Goal: Transaction & Acquisition: Download file/media

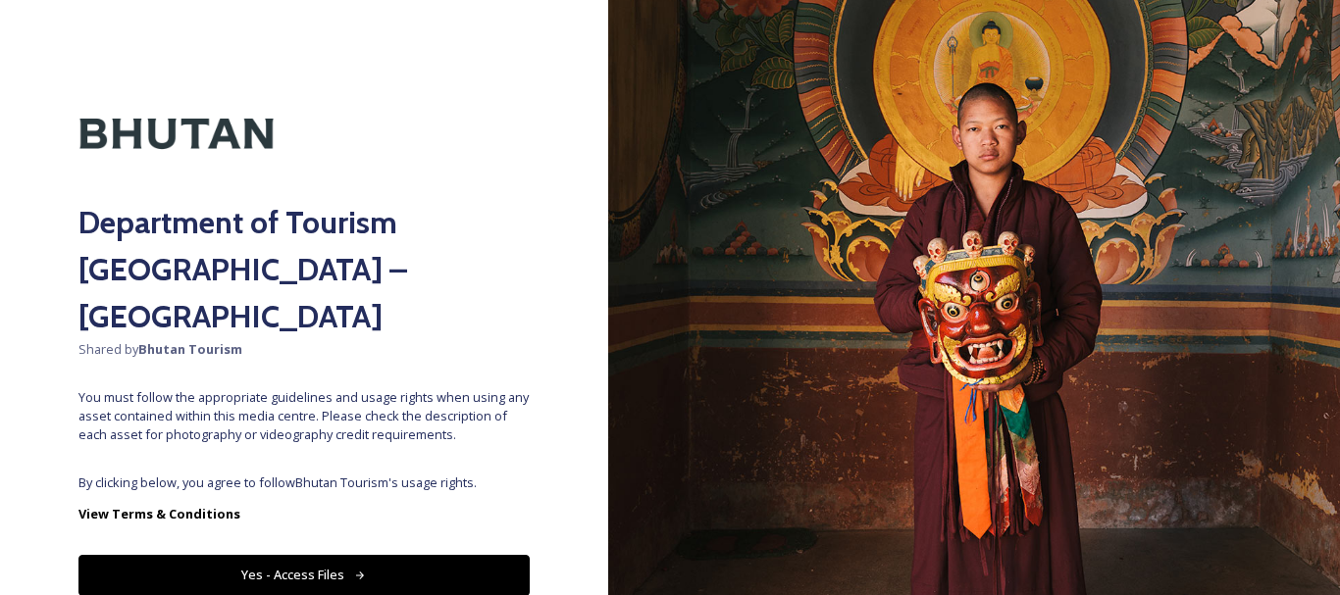
click at [252, 555] on button "Yes - Access Files" at bounding box center [303, 575] width 451 height 40
click at [237, 555] on button "Yes - Access Files" at bounding box center [303, 575] width 451 height 40
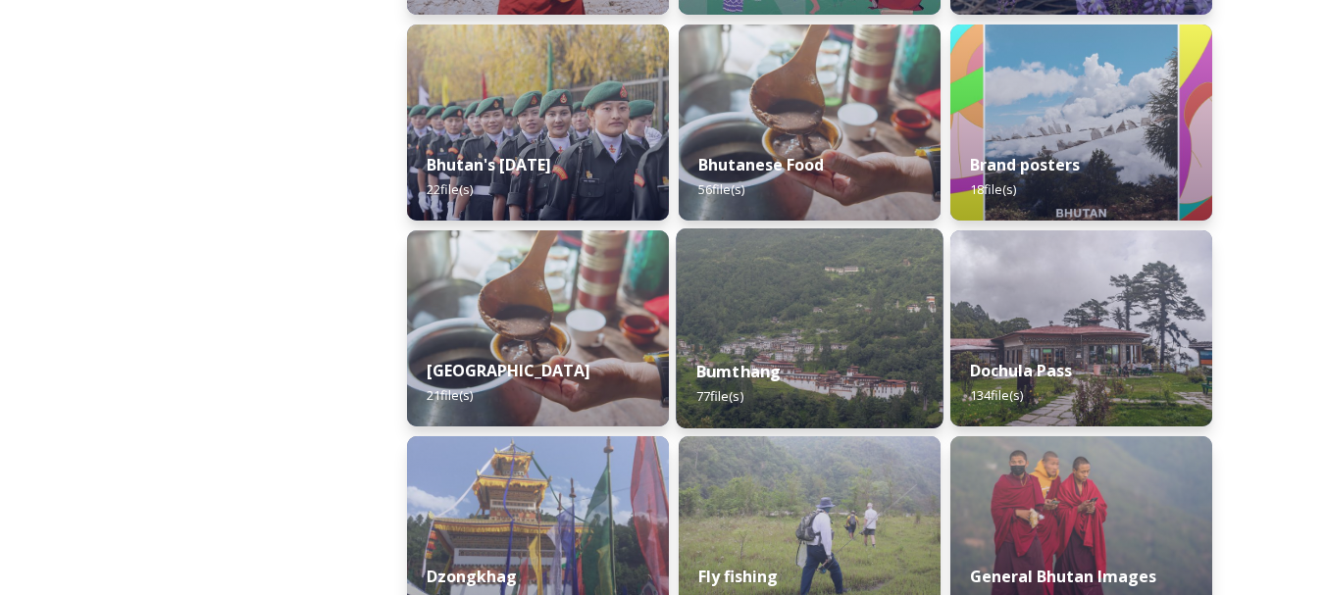
scroll to position [687, 0]
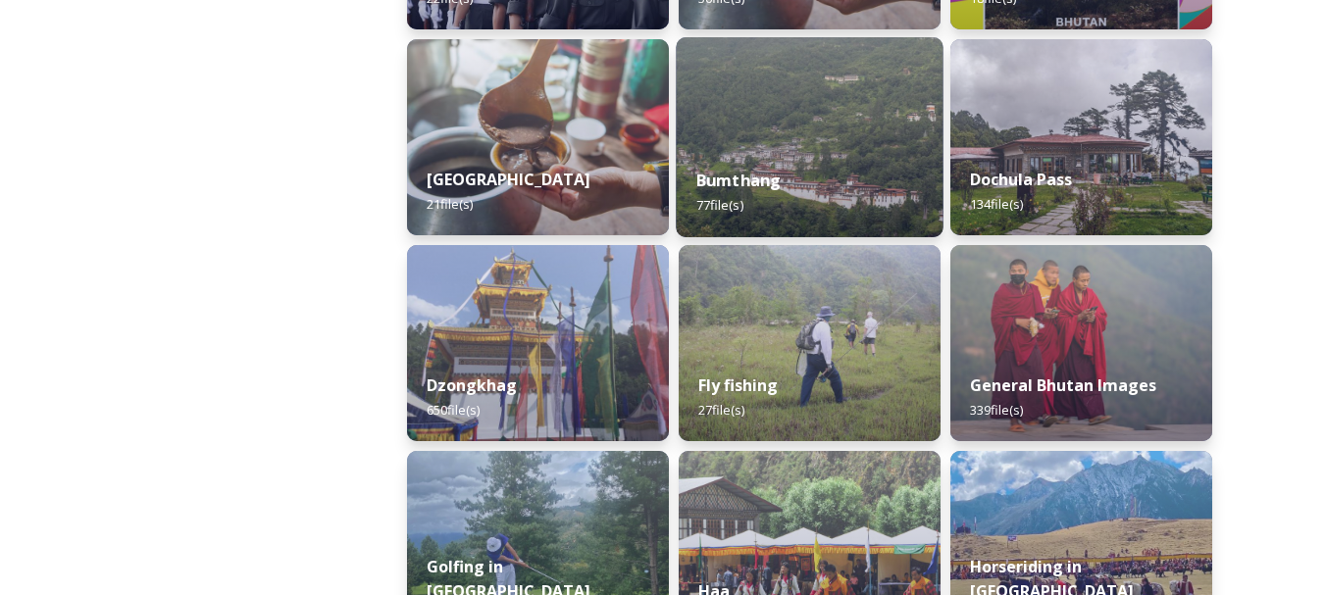
click at [784, 189] on div "Bumthang 77 file(s)" at bounding box center [809, 192] width 267 height 89
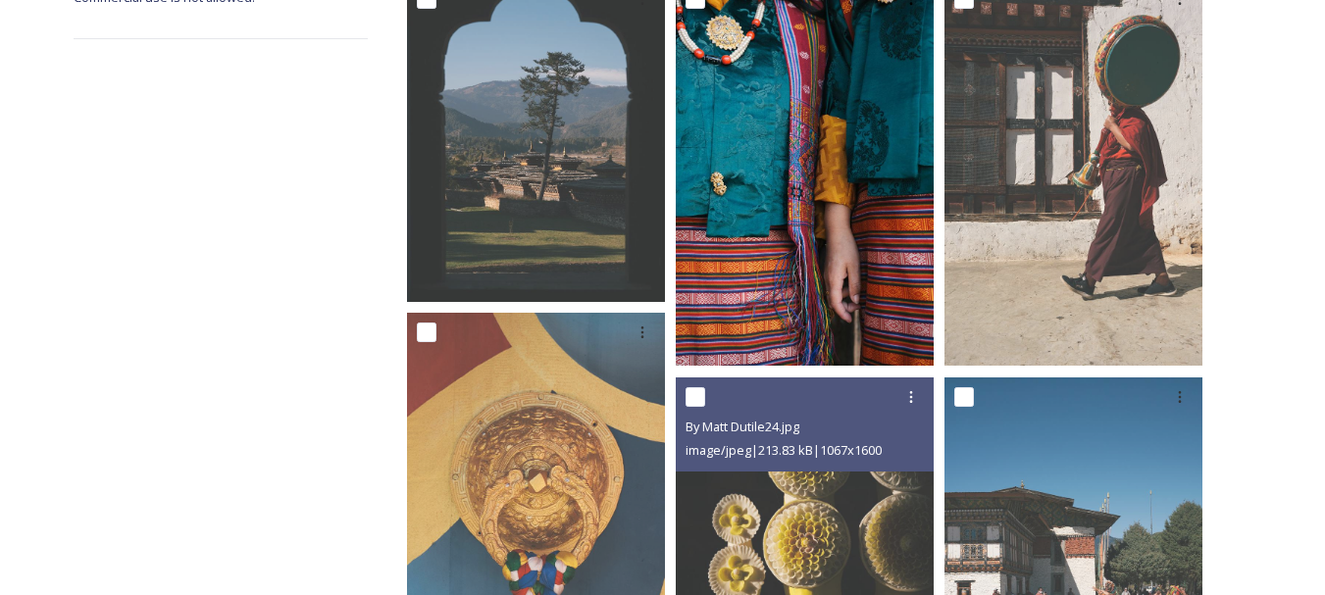
scroll to position [981, 0]
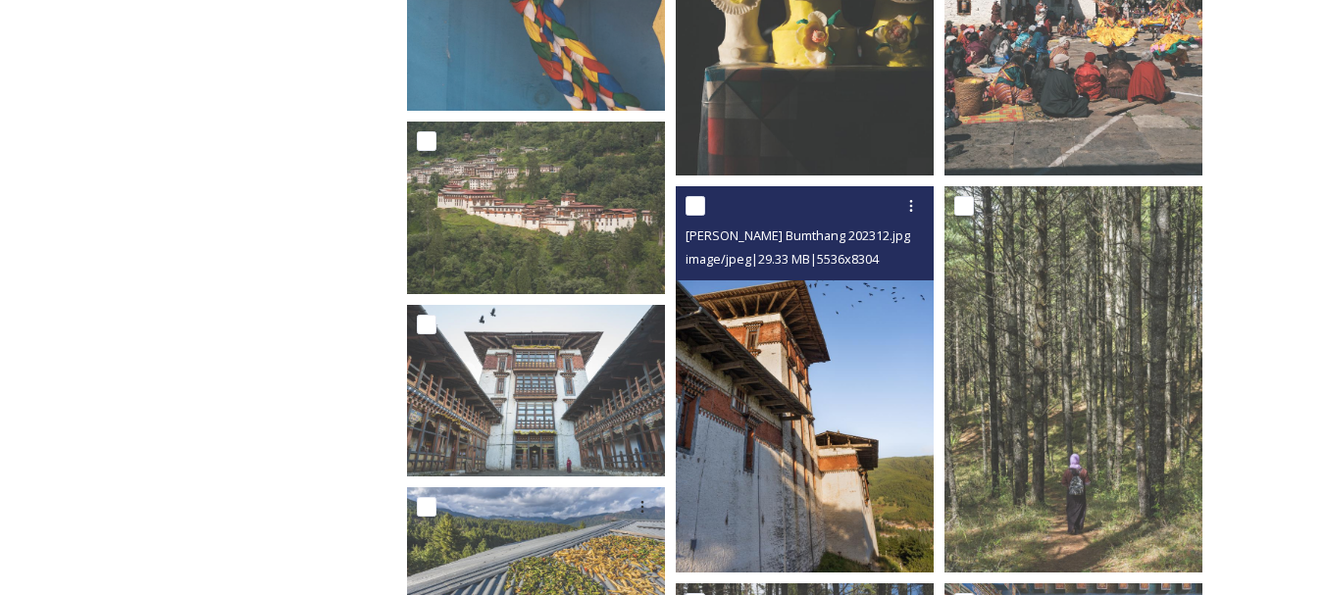
click at [708, 384] on img at bounding box center [805, 379] width 258 height 387
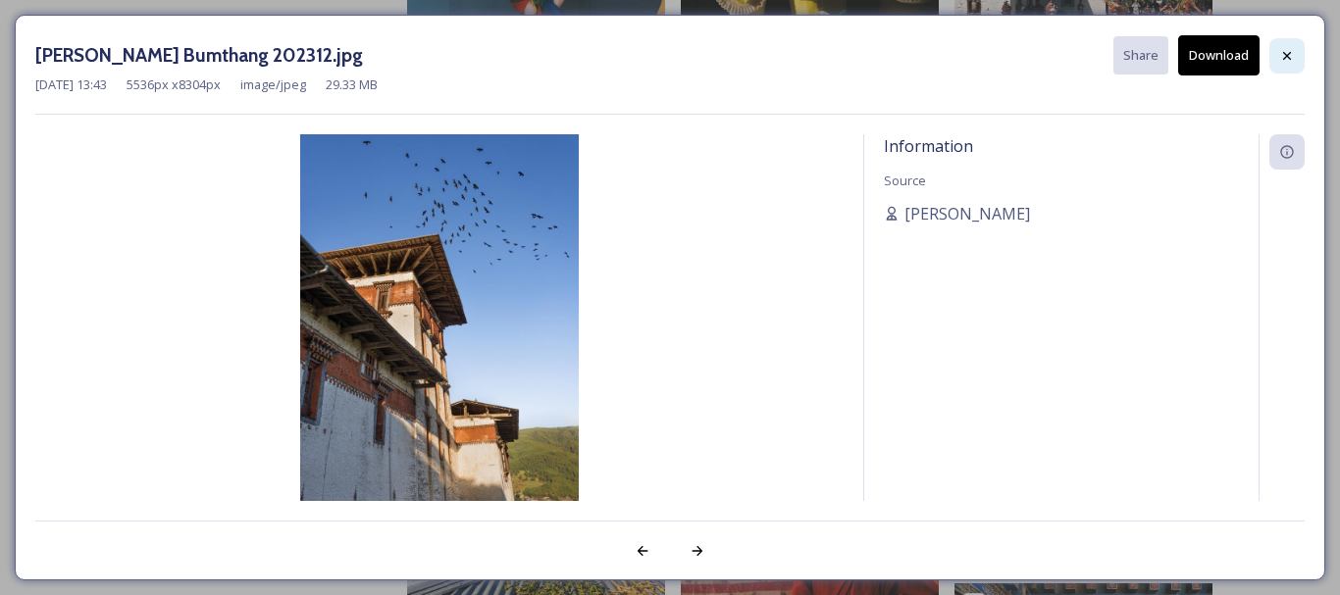
click at [1287, 65] on div at bounding box center [1286, 55] width 35 height 35
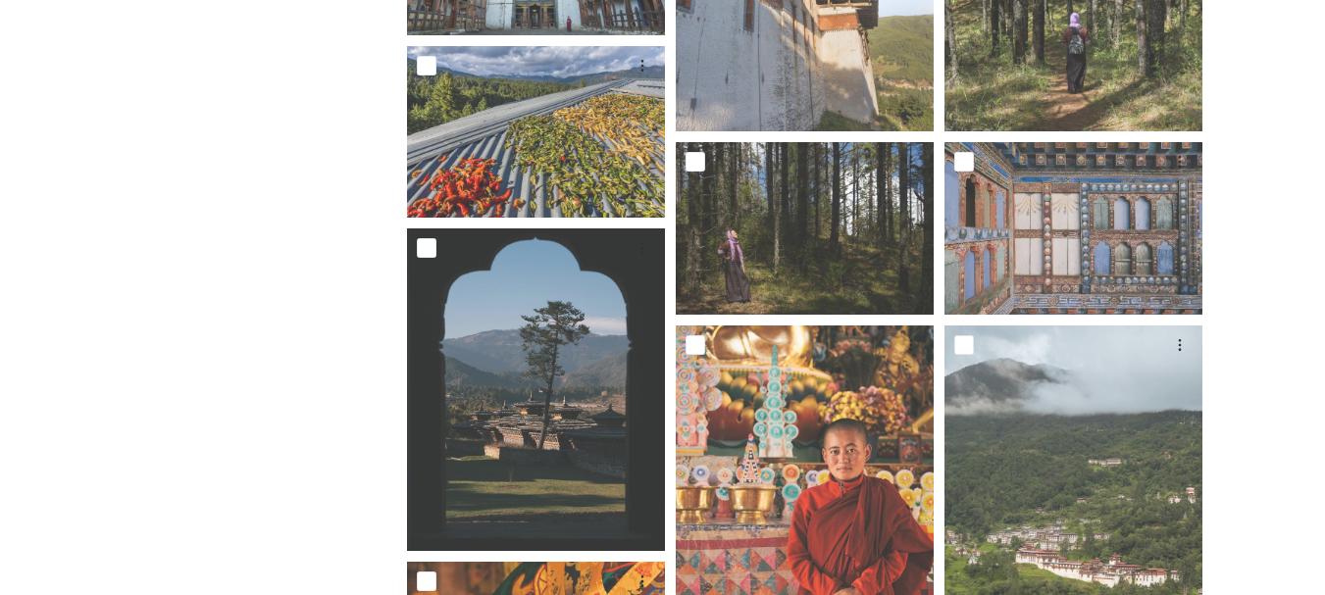
scroll to position [1569, 0]
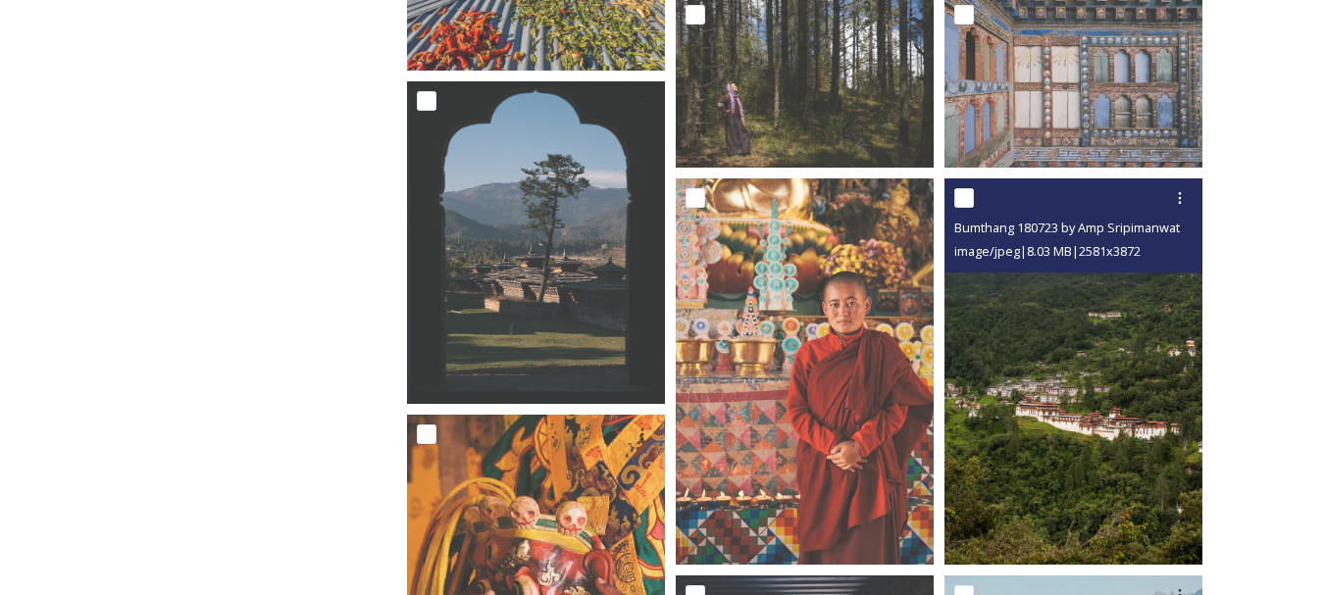
click at [1092, 433] on img at bounding box center [1073, 372] width 258 height 387
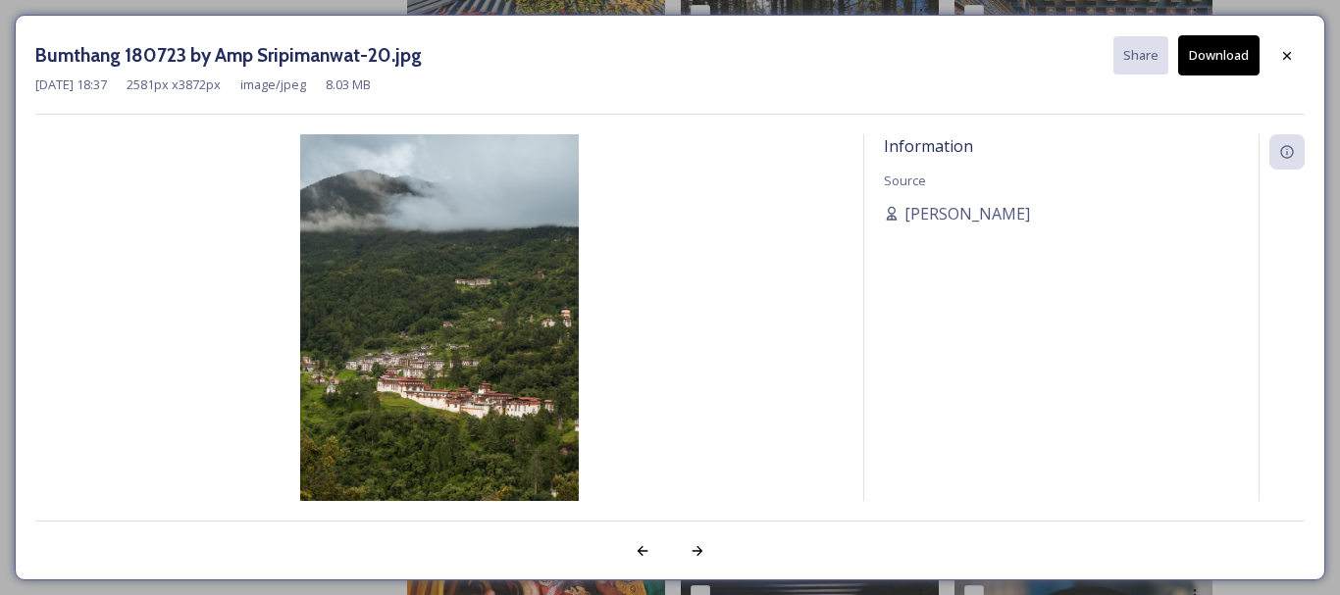
click at [1230, 70] on button "Download" at bounding box center [1218, 55] width 81 height 40
click at [1286, 46] on div at bounding box center [1286, 55] width 35 height 35
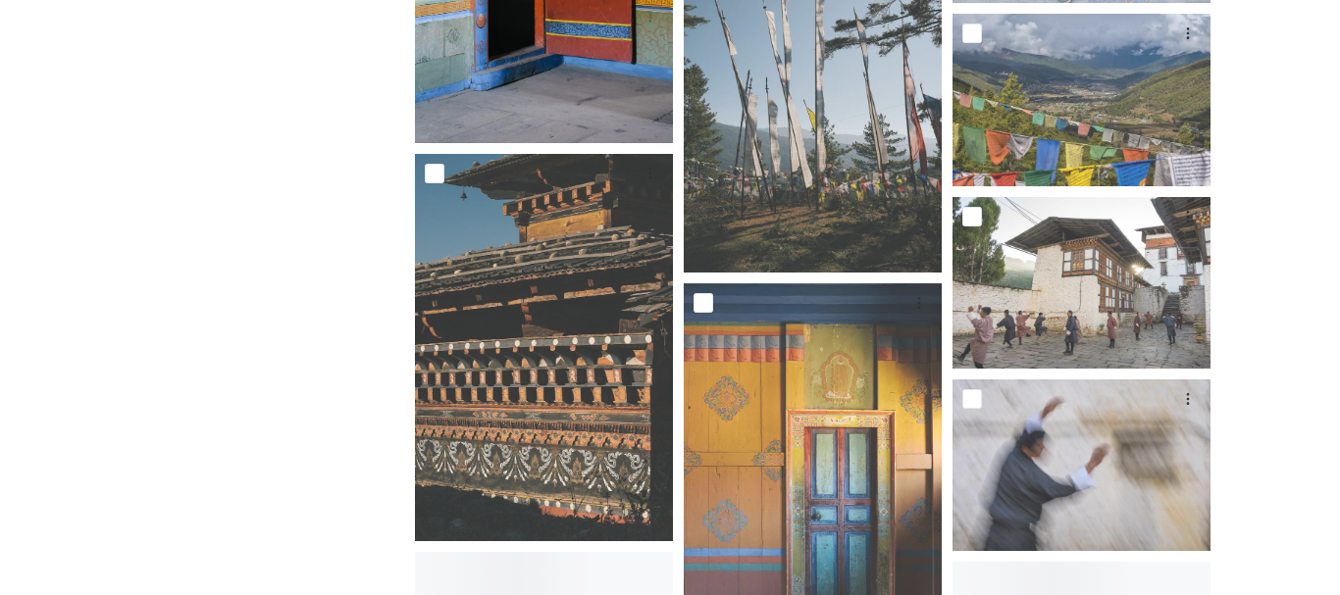
scroll to position [6277, 0]
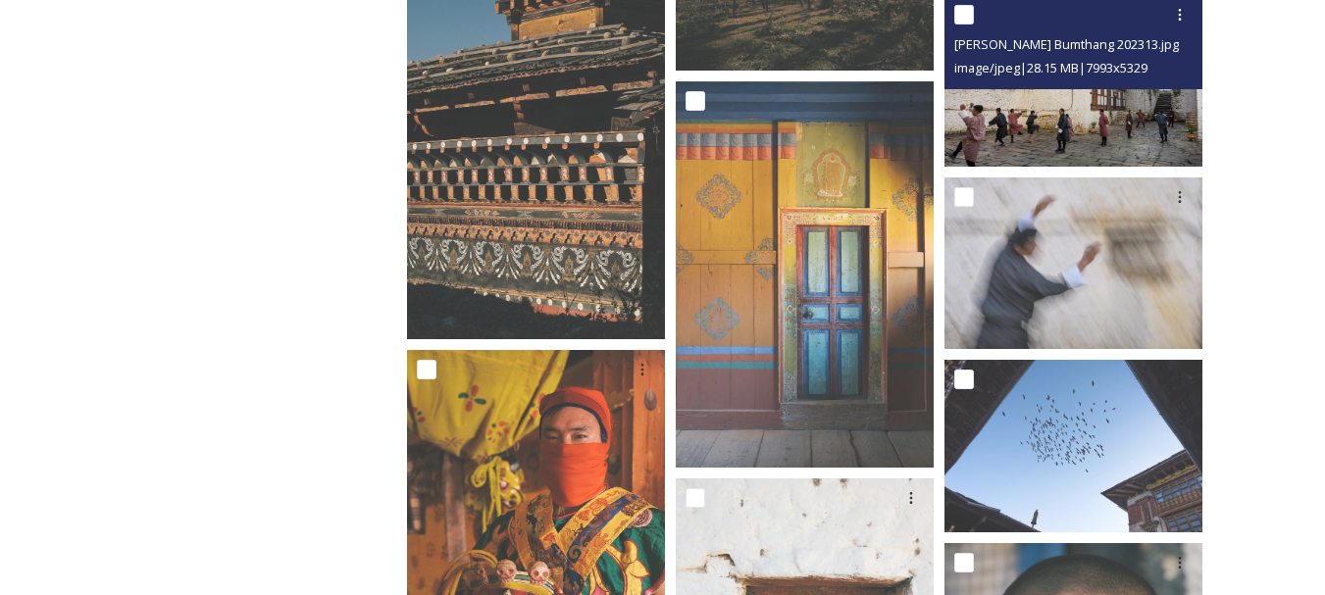
click at [1016, 137] on img at bounding box center [1073, 81] width 258 height 172
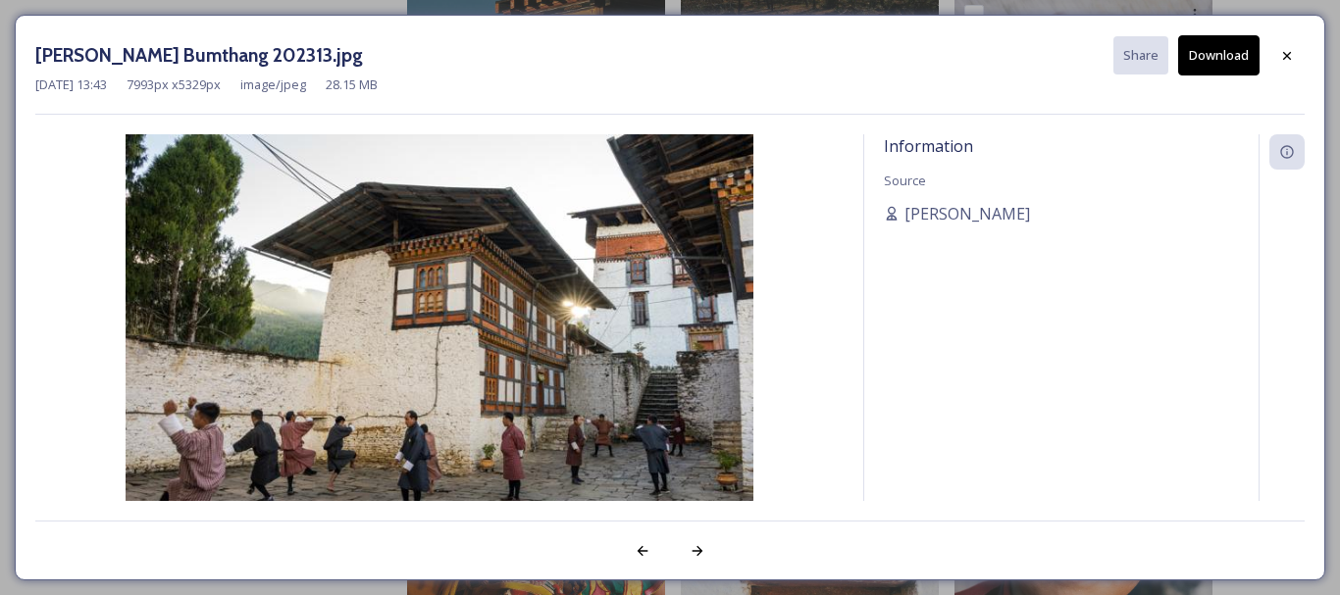
click at [1209, 57] on button "Download" at bounding box center [1218, 55] width 81 height 40
